Goal: Task Accomplishment & Management: Use online tool/utility

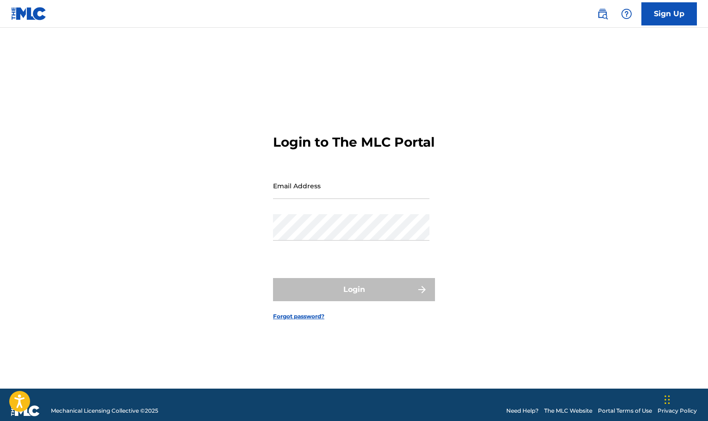
click at [271, 195] on div "Login to The MLC Portal Email Address Password Login Forgot password?" at bounding box center [354, 220] width 648 height 338
click at [286, 192] on input "Email Address" at bounding box center [351, 186] width 156 height 26
type input "[EMAIL_ADDRESS][DOMAIN_NAME]"
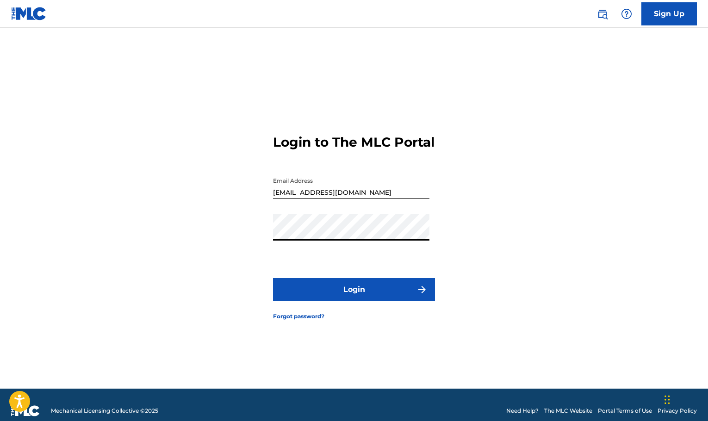
click at [273, 278] on button "Login" at bounding box center [354, 289] width 162 height 23
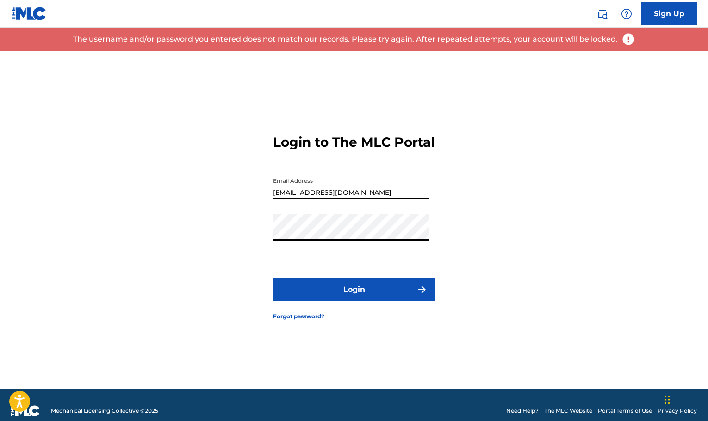
click at [273, 278] on button "Login" at bounding box center [354, 289] width 162 height 23
drag, startPoint x: 440, startPoint y: 237, endPoint x: 429, endPoint y: 236, distance: 10.7
click at [429, 236] on div "Login to The MLC Portal Email Address [EMAIL_ADDRESS][DOMAIN_NAME] Password Log…" at bounding box center [354, 220] width 648 height 338
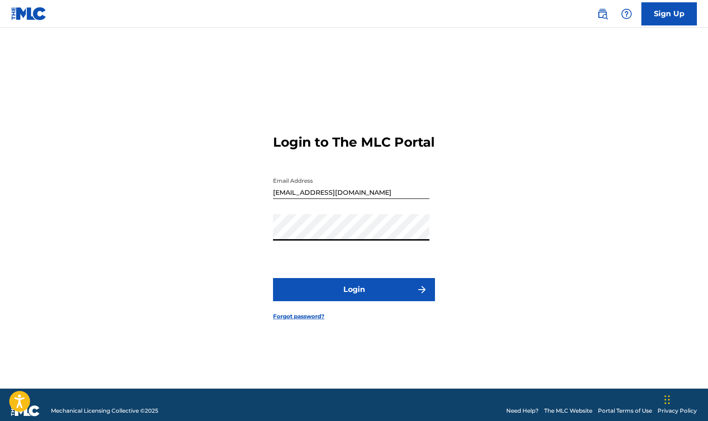
click at [273, 278] on button "Login" at bounding box center [354, 289] width 162 height 23
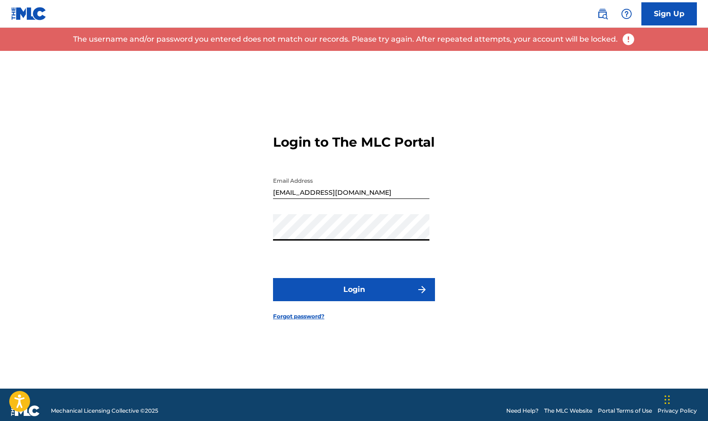
click at [273, 278] on button "Login" at bounding box center [354, 289] width 162 height 23
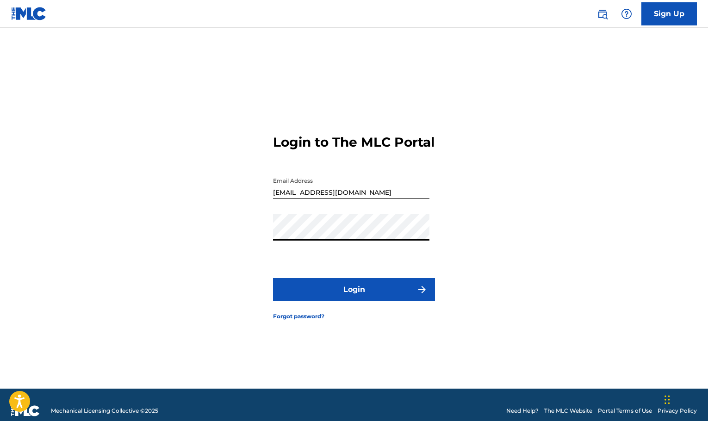
click at [273, 278] on button "Login" at bounding box center [354, 289] width 162 height 23
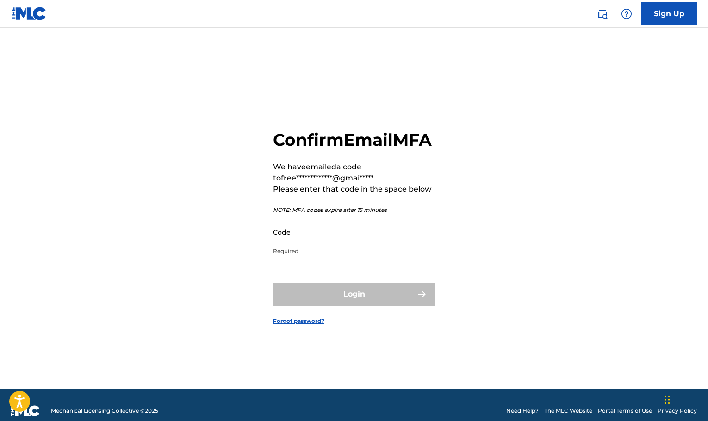
click at [357, 245] on input "Code" at bounding box center [351, 232] width 156 height 26
paste input "051289"
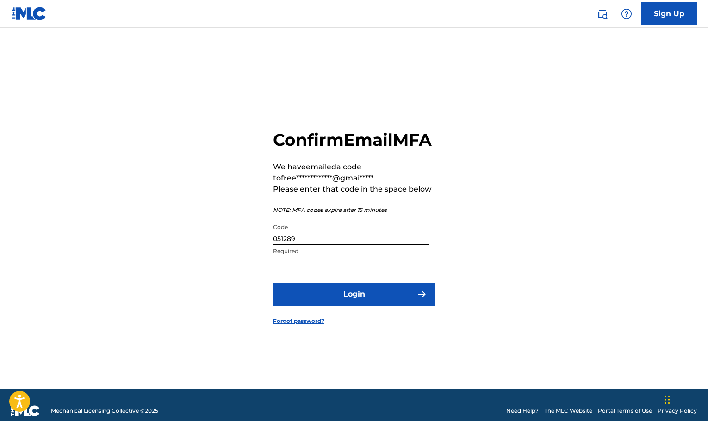
type input "051289"
click at [342, 295] on button "Login" at bounding box center [354, 294] width 162 height 23
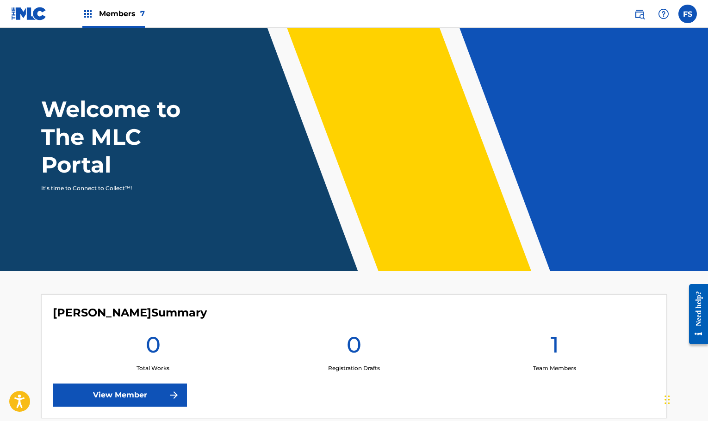
click at [125, 15] on span "Members 7" at bounding box center [122, 13] width 46 height 11
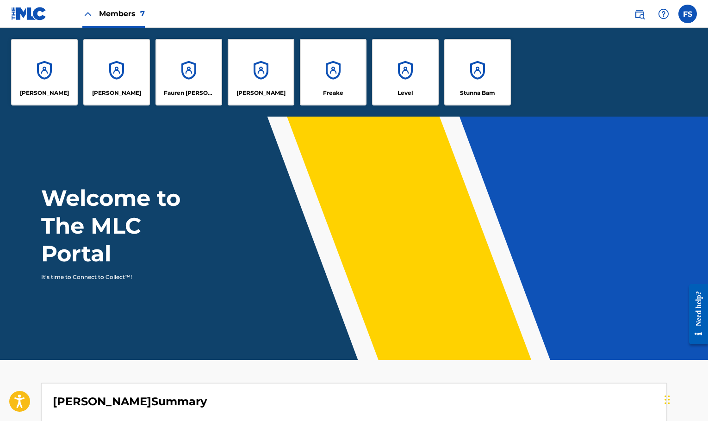
click at [29, 25] on link at bounding box center [29, 13] width 36 height 27
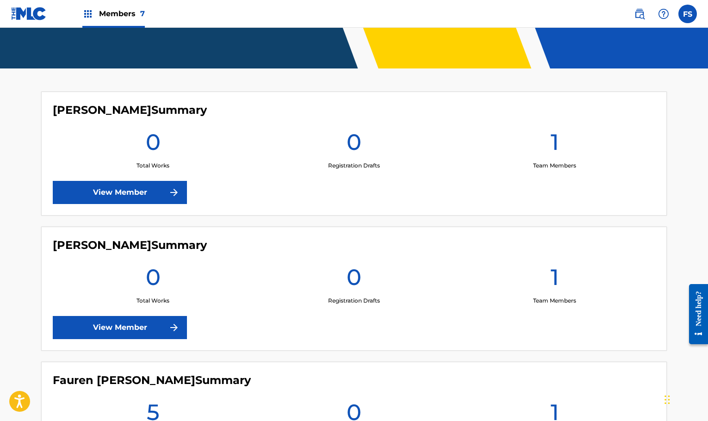
scroll to position [208, 0]
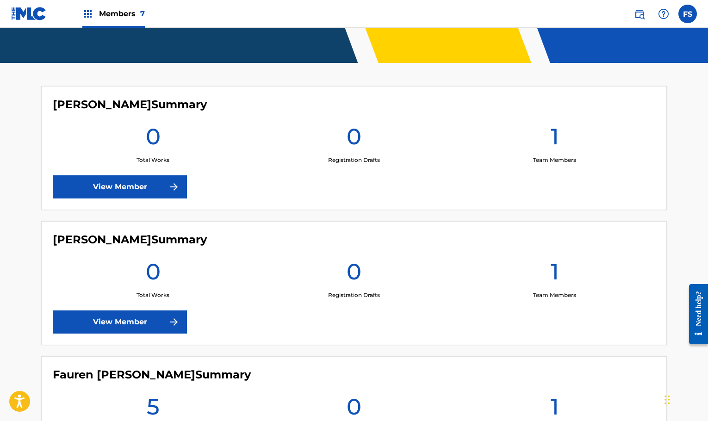
click at [148, 193] on link "View Member" at bounding box center [120, 186] width 134 height 23
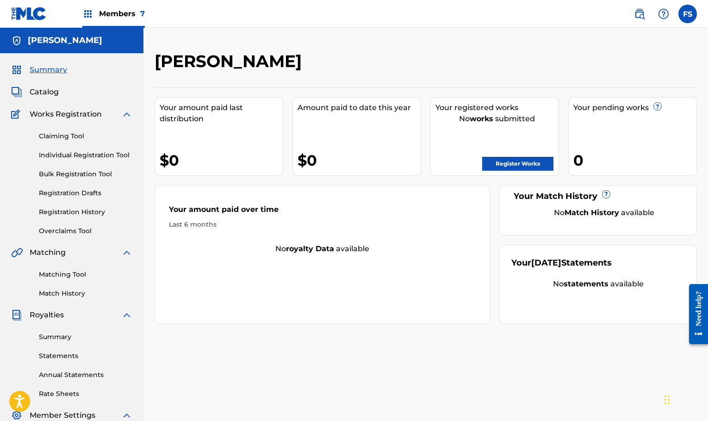
click at [71, 274] on link "Matching Tool" at bounding box center [85, 275] width 93 height 10
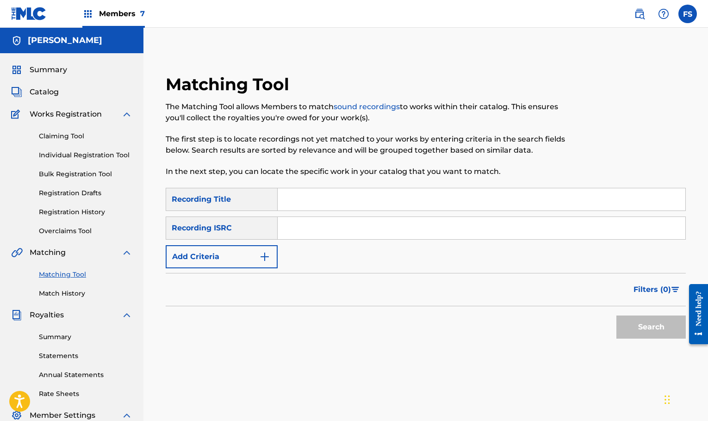
click at [266, 253] on img "Search Form" at bounding box center [264, 256] width 11 height 11
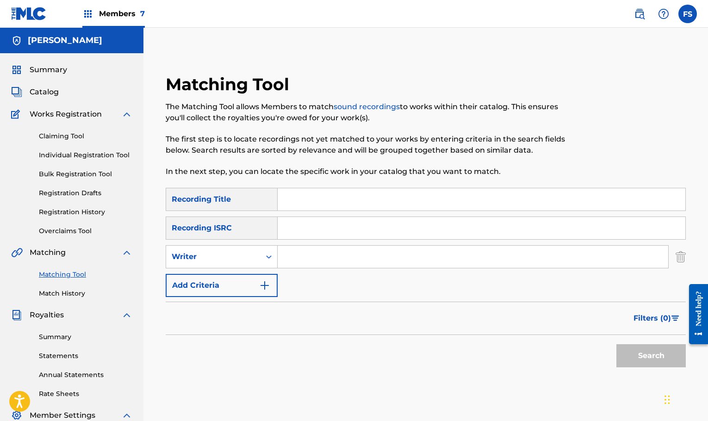
click at [249, 285] on button "Add Criteria" at bounding box center [222, 285] width 112 height 23
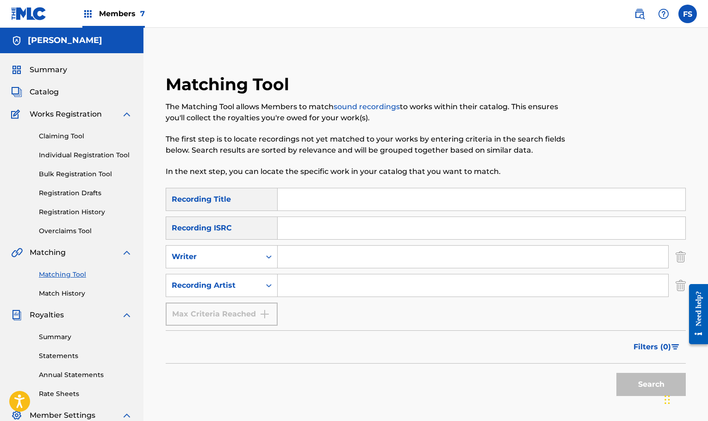
click at [299, 282] on input "Search Form" at bounding box center [473, 285] width 391 height 22
type input "[PERSON_NAME]"
click at [379, 224] on input "Search Form" at bounding box center [482, 228] width 408 height 22
click at [314, 217] on div "Search Form" at bounding box center [482, 228] width 408 height 23
click at [302, 206] on input "Search Form" at bounding box center [482, 199] width 408 height 22
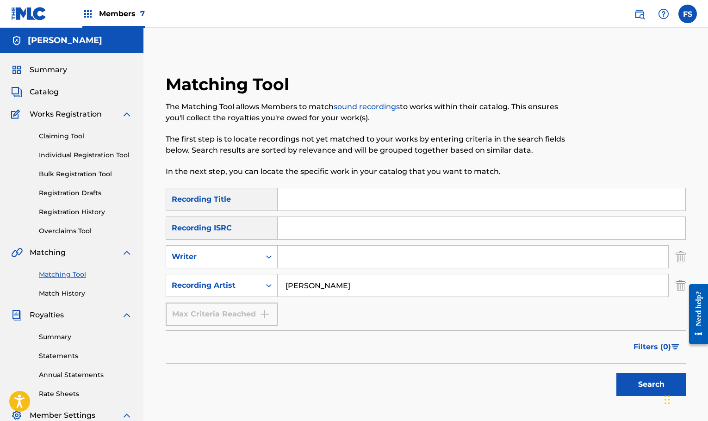
click at [307, 228] on input "Search Form" at bounding box center [482, 228] width 408 height 22
click at [263, 303] on div "Max Criteria Reached" at bounding box center [222, 314] width 112 height 23
click at [300, 230] on input "Search Form" at bounding box center [482, 228] width 408 height 22
click at [651, 388] on button "Search" at bounding box center [650, 384] width 69 height 23
click at [354, 217] on input "Search Form" at bounding box center [482, 228] width 408 height 22
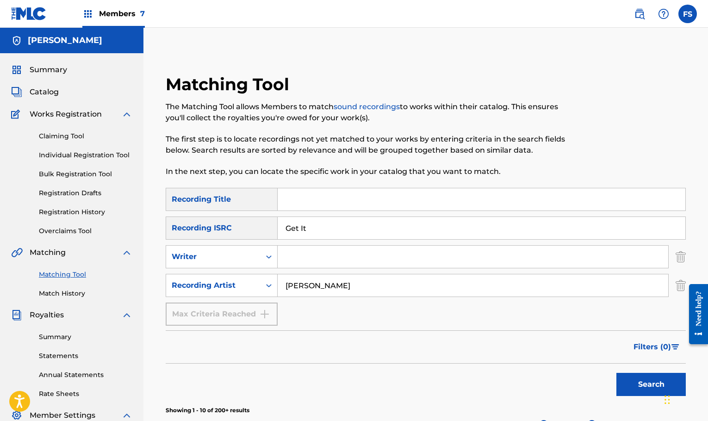
type input "Get It"
click at [332, 230] on input "Get It" at bounding box center [482, 228] width 408 height 22
click at [631, 383] on button "Search" at bounding box center [650, 384] width 69 height 23
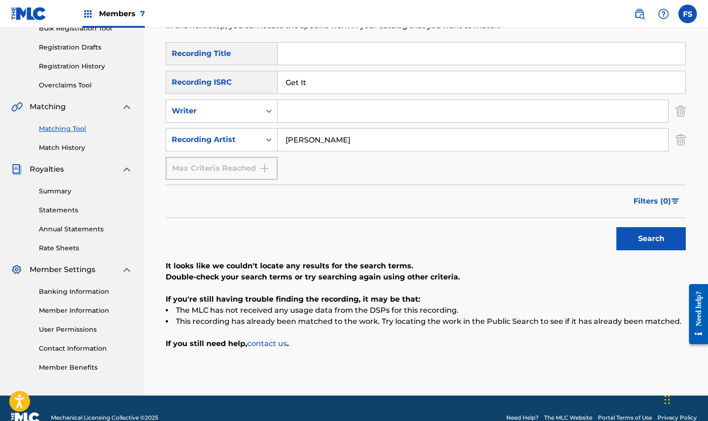
scroll to position [165, 0]
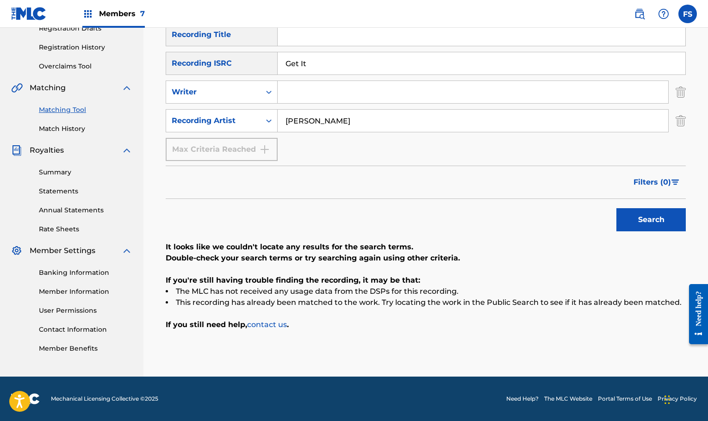
drag, startPoint x: 328, startPoint y: 65, endPoint x: 250, endPoint y: 64, distance: 77.8
click at [250, 64] on div "SearchWithCriteriac86a167b-596a-4265-b36f-4cb4e2c4c472 Recording ISRC Get It" at bounding box center [426, 63] width 520 height 23
click at [309, 35] on input "Search Form" at bounding box center [482, 35] width 408 height 22
paste input "Get It"
type input "Get It"
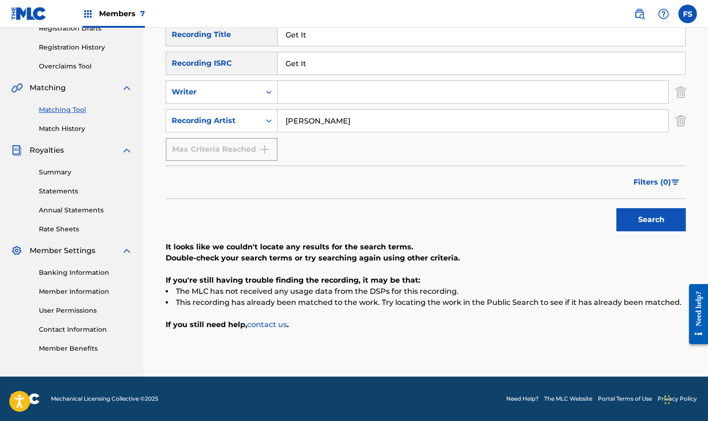
click at [316, 57] on input "Get It" at bounding box center [482, 63] width 408 height 22
drag, startPoint x: 318, startPoint y: 74, endPoint x: 214, endPoint y: 64, distance: 104.6
click at [214, 64] on div "SearchWithCriteriac86a167b-596a-4265-b36f-4cb4e2c4c472 Recording ISRC Get It" at bounding box center [426, 63] width 520 height 23
click at [642, 212] on button "Search" at bounding box center [650, 219] width 69 height 23
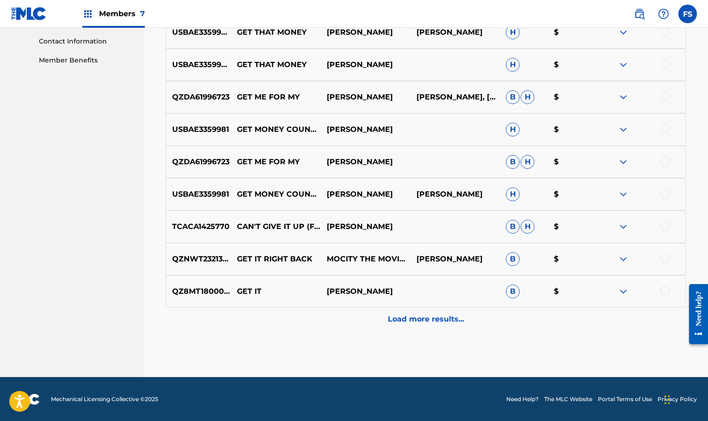
click at [404, 313] on div "Load more results..." at bounding box center [426, 319] width 520 height 23
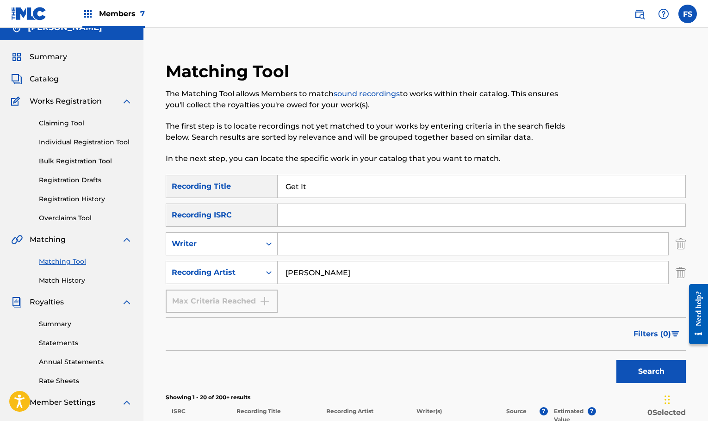
scroll to position [0, 0]
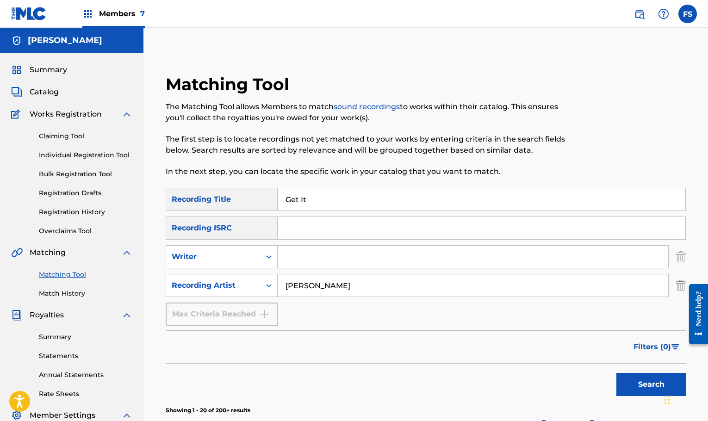
click at [44, 74] on span "Summary" at bounding box center [48, 69] width 37 height 11
